Goal: Transaction & Acquisition: Download file/media

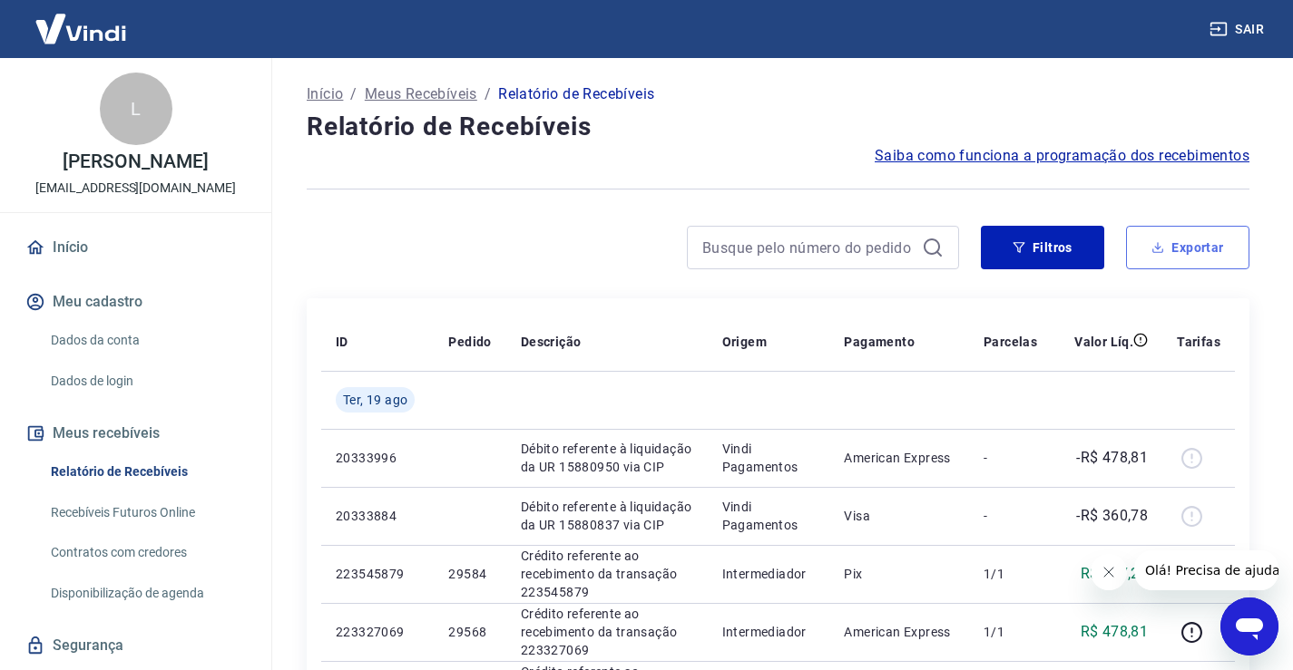
click at [1198, 248] on button "Exportar" at bounding box center [1187, 248] width 123 height 44
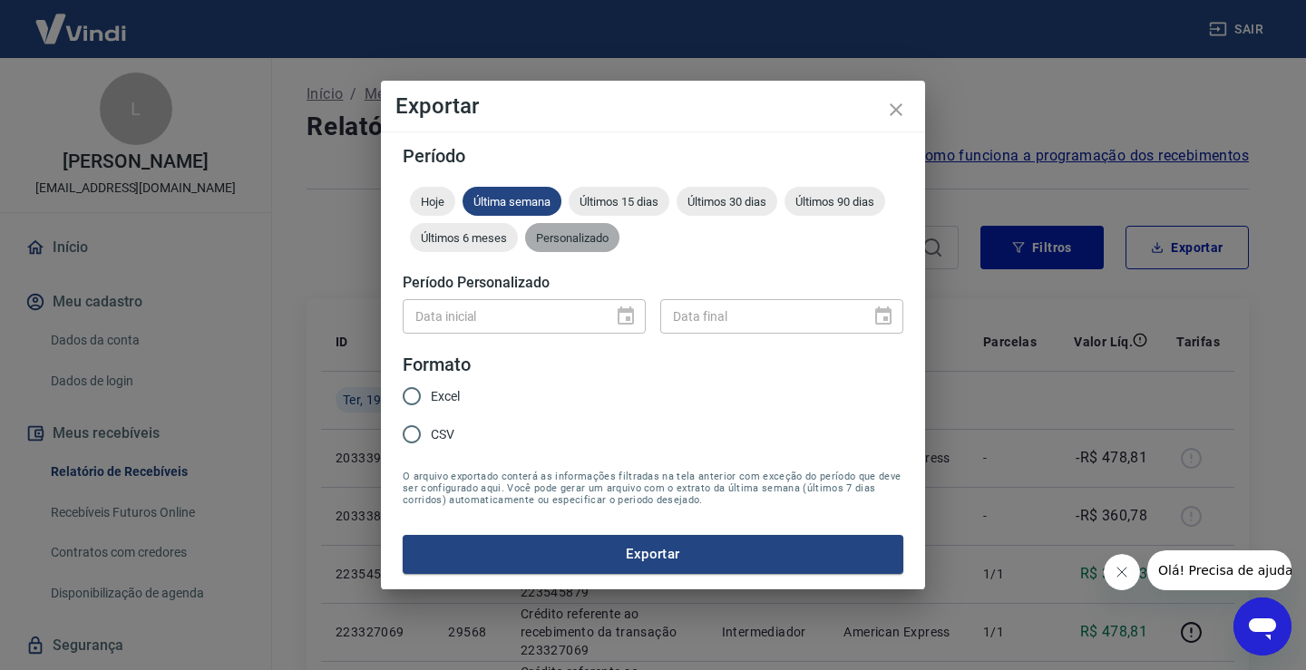
click at [571, 240] on span "Personalizado" at bounding box center [572, 238] width 94 height 14
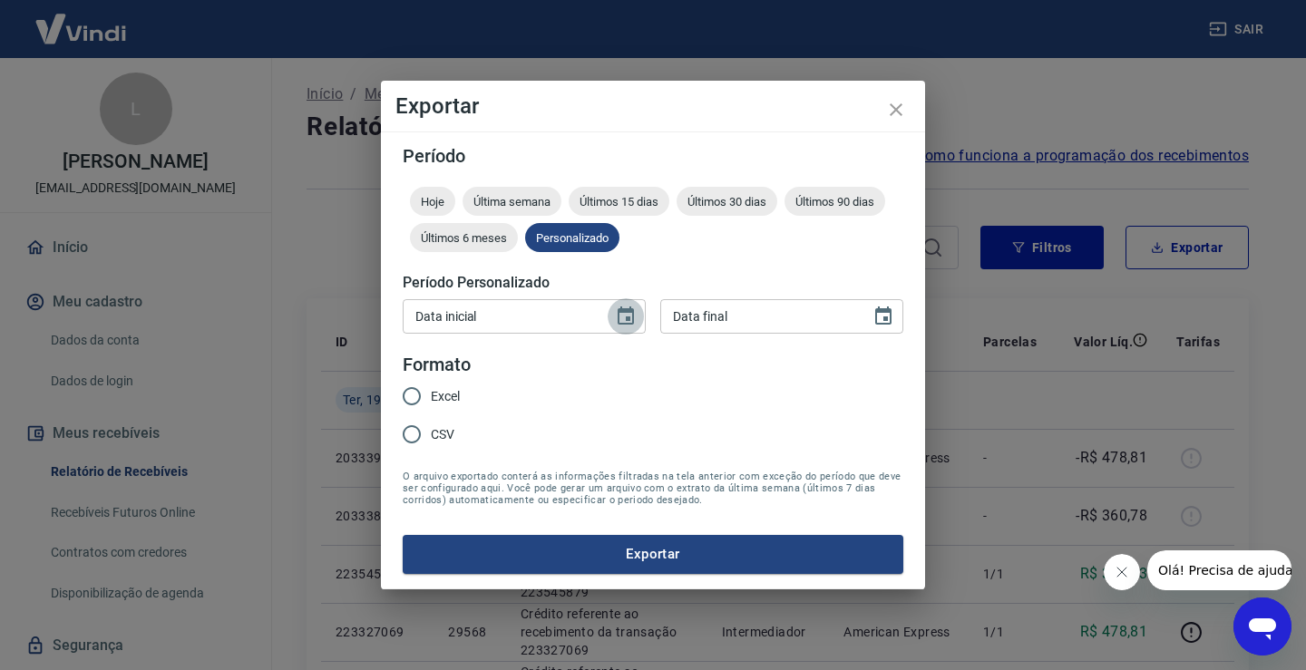
click at [620, 317] on icon "Choose date" at bounding box center [626, 316] width 16 height 18
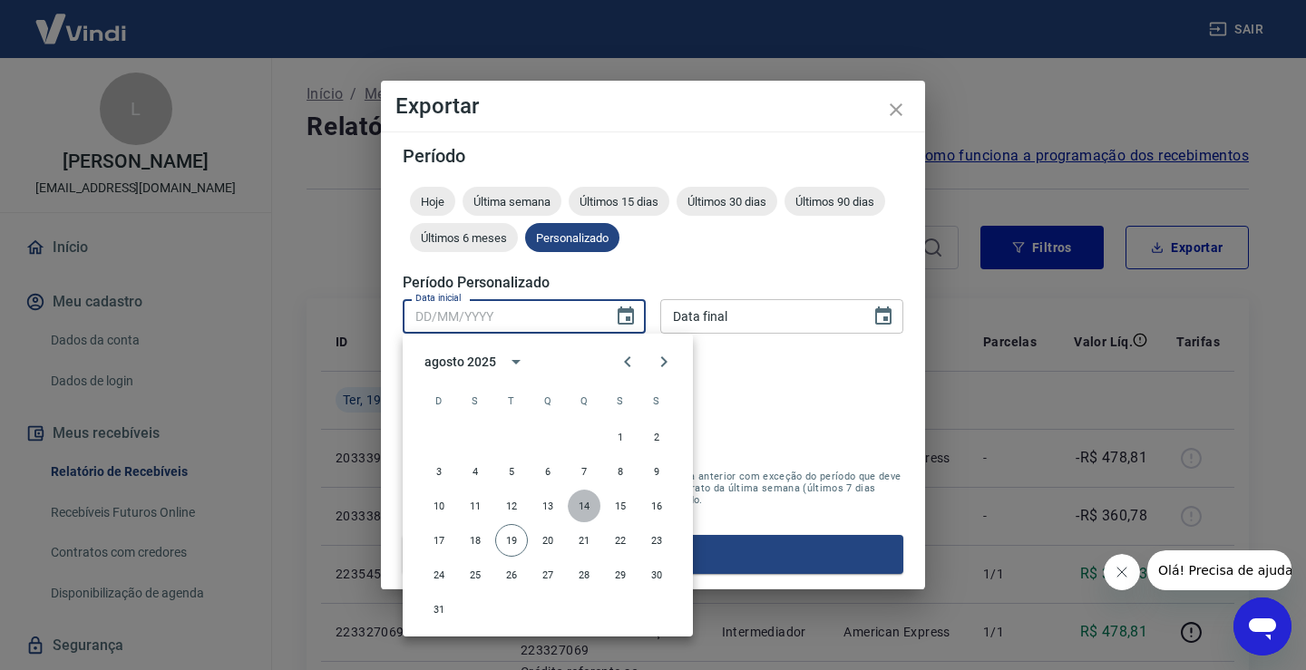
click at [583, 509] on button "14" at bounding box center [584, 506] width 33 height 33
type input "[DATE]"
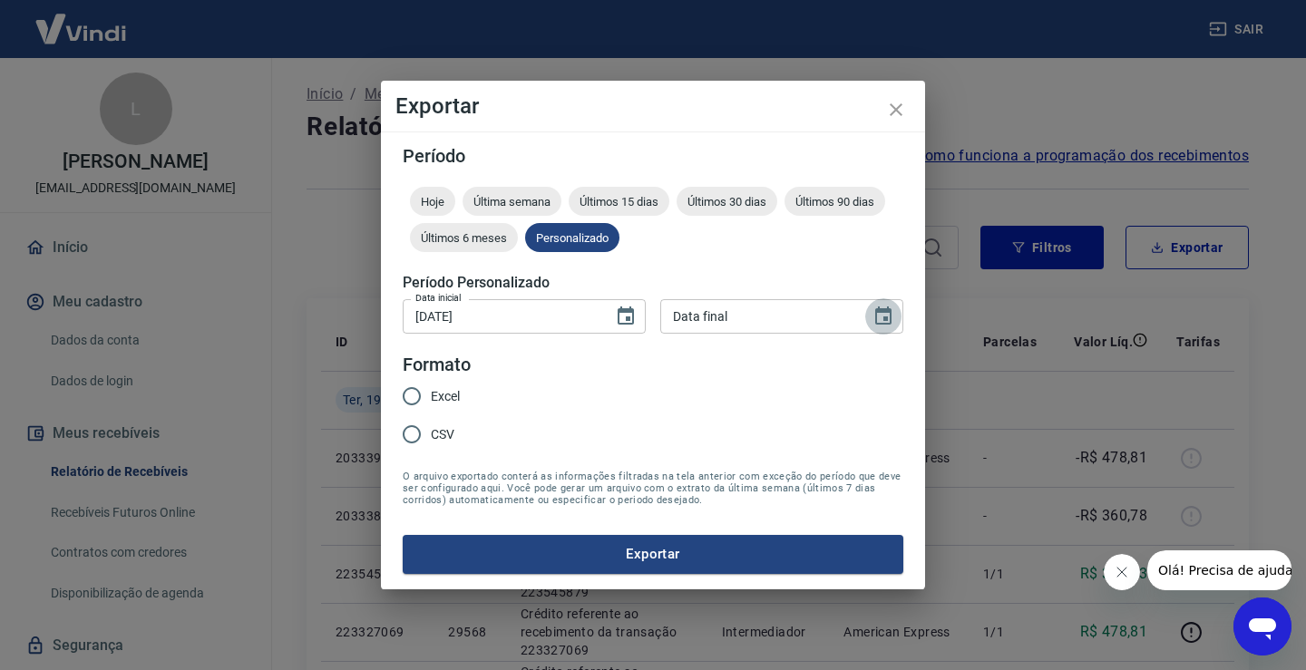
click at [888, 319] on icon "Choose date" at bounding box center [883, 316] width 16 height 18
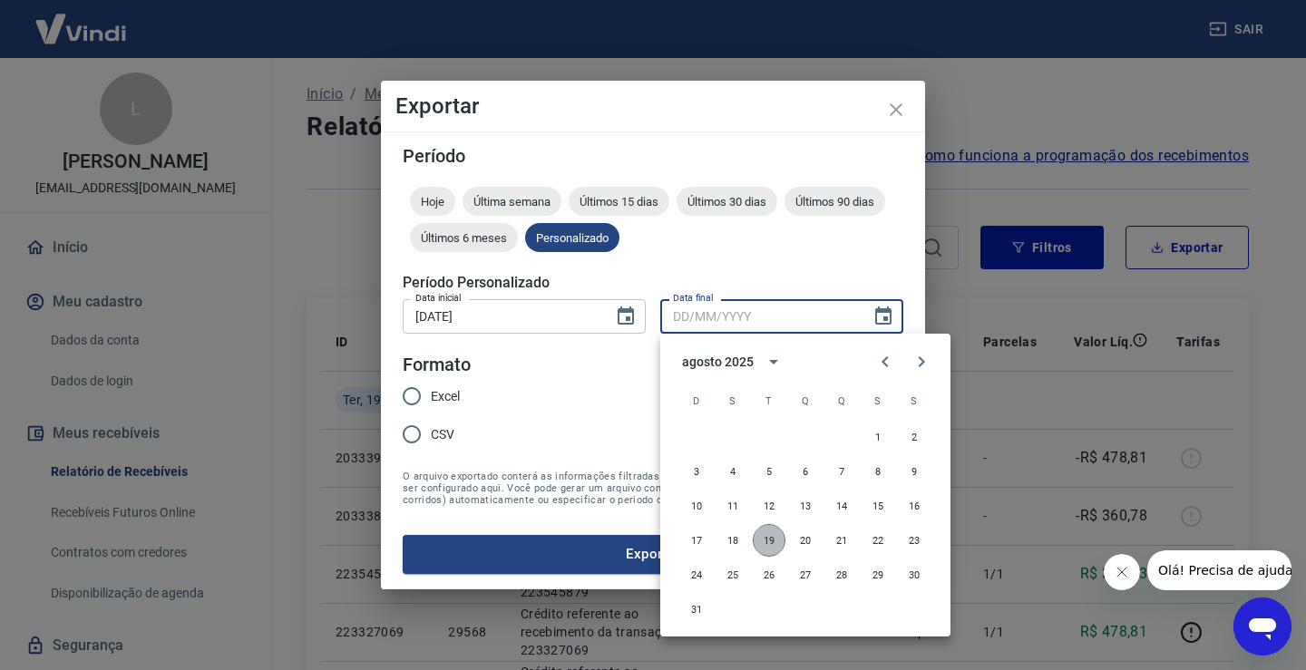
click at [766, 539] on button "19" at bounding box center [769, 540] width 33 height 33
type input "[DATE]"
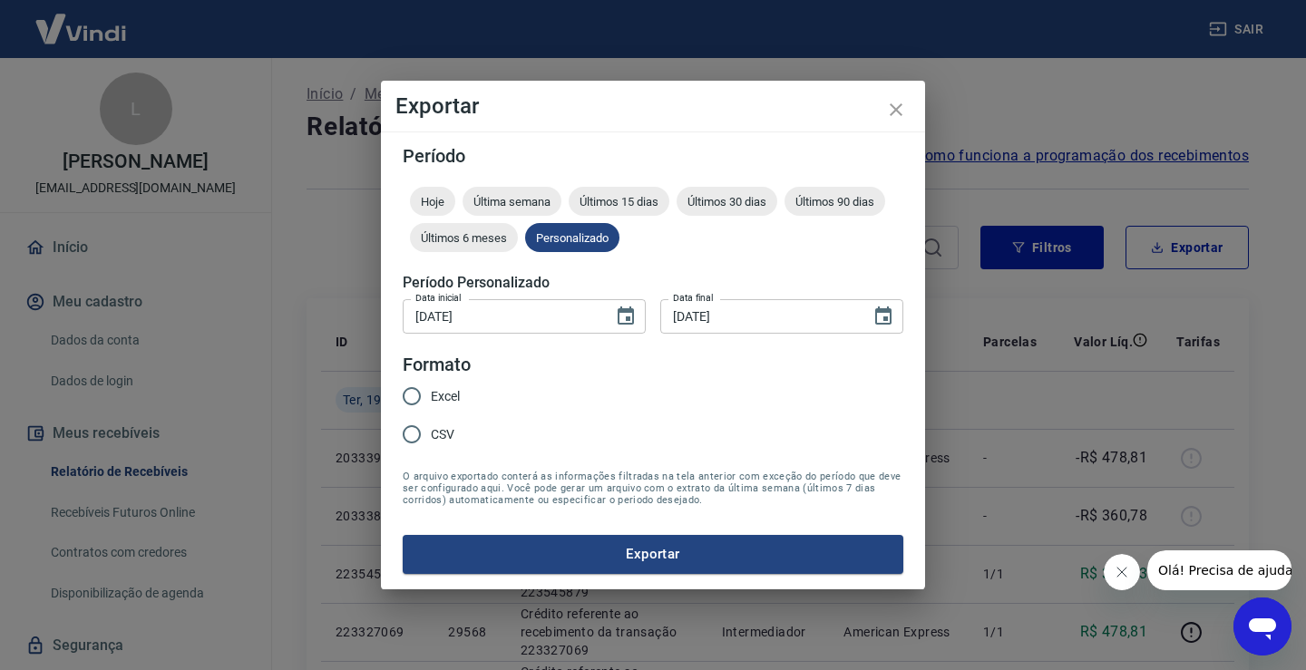
click at [434, 397] on span "Excel" at bounding box center [445, 396] width 29 height 19
click at [431, 397] on input "Excel" at bounding box center [412, 396] width 38 height 38
radio input "true"
click at [658, 558] on button "Exportar" at bounding box center [653, 554] width 501 height 38
